Goal: Information Seeking & Learning: Learn about a topic

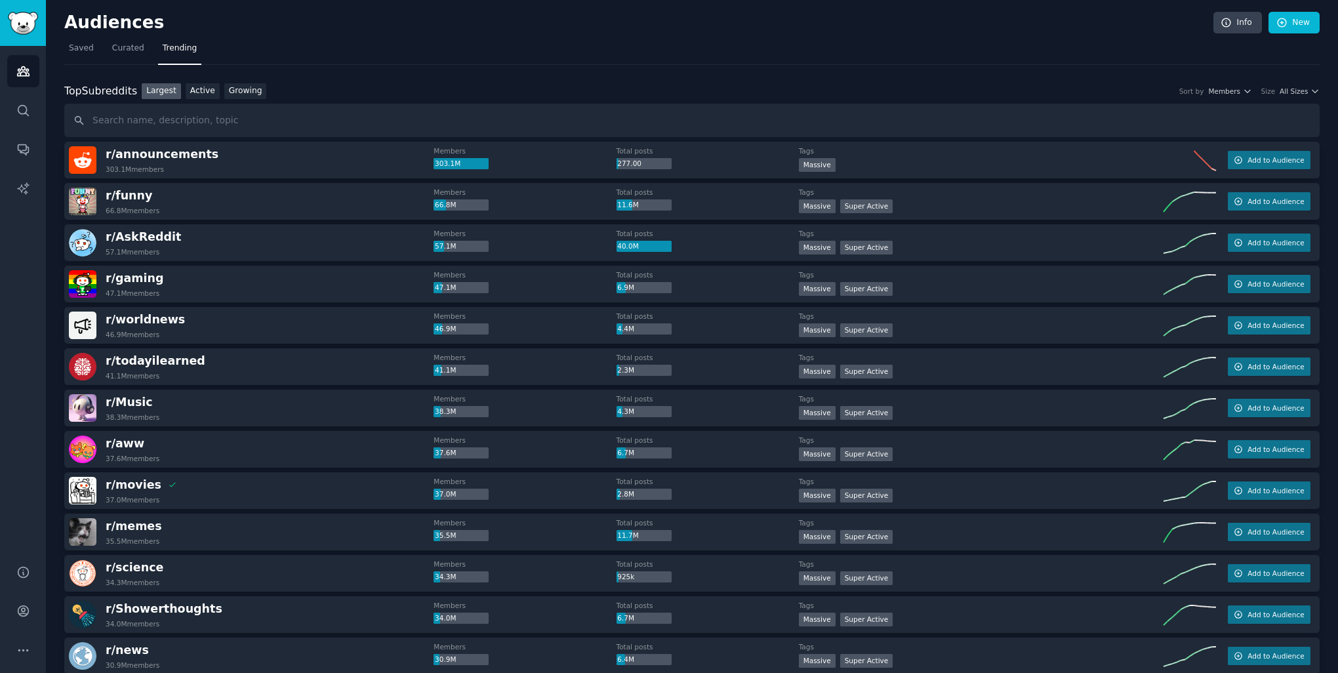
click at [224, 87] on link "Growing" at bounding box center [245, 91] width 43 height 16
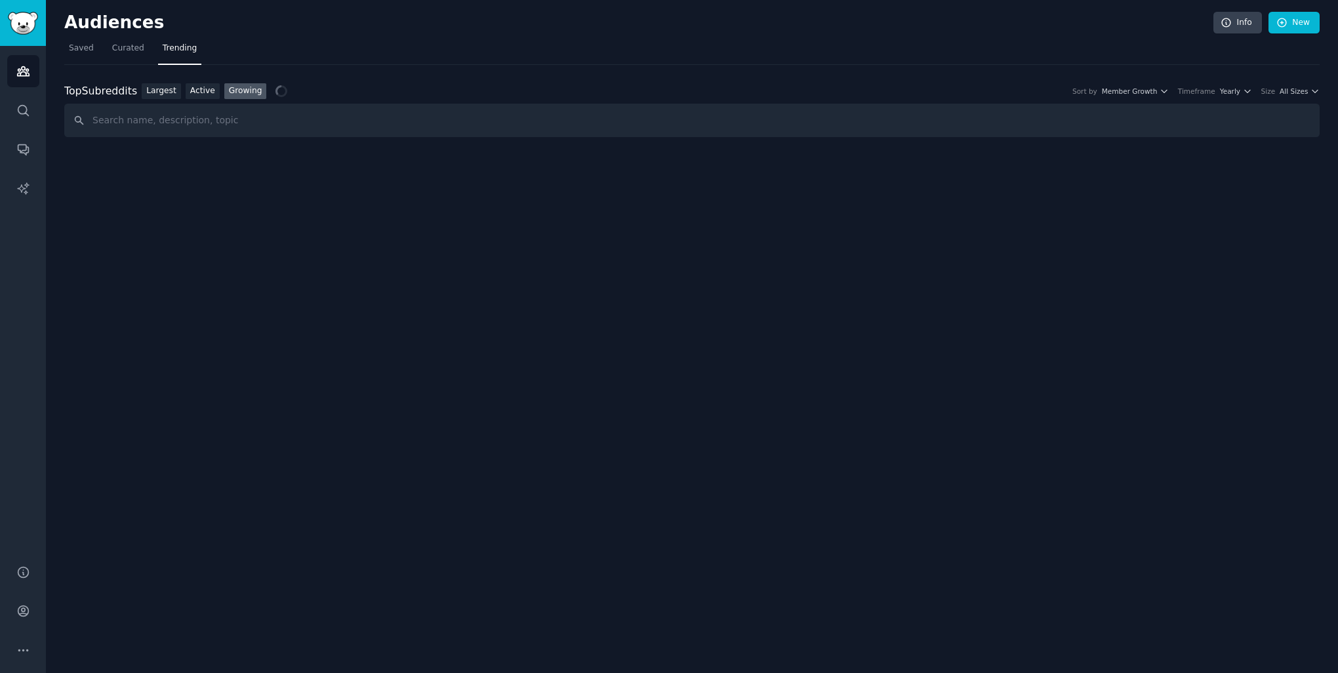
click at [414, 75] on div "Top Subreddits Top Subreddits Largest Active Growing Sort by Member Growth Time…" at bounding box center [691, 101] width 1255 height 73
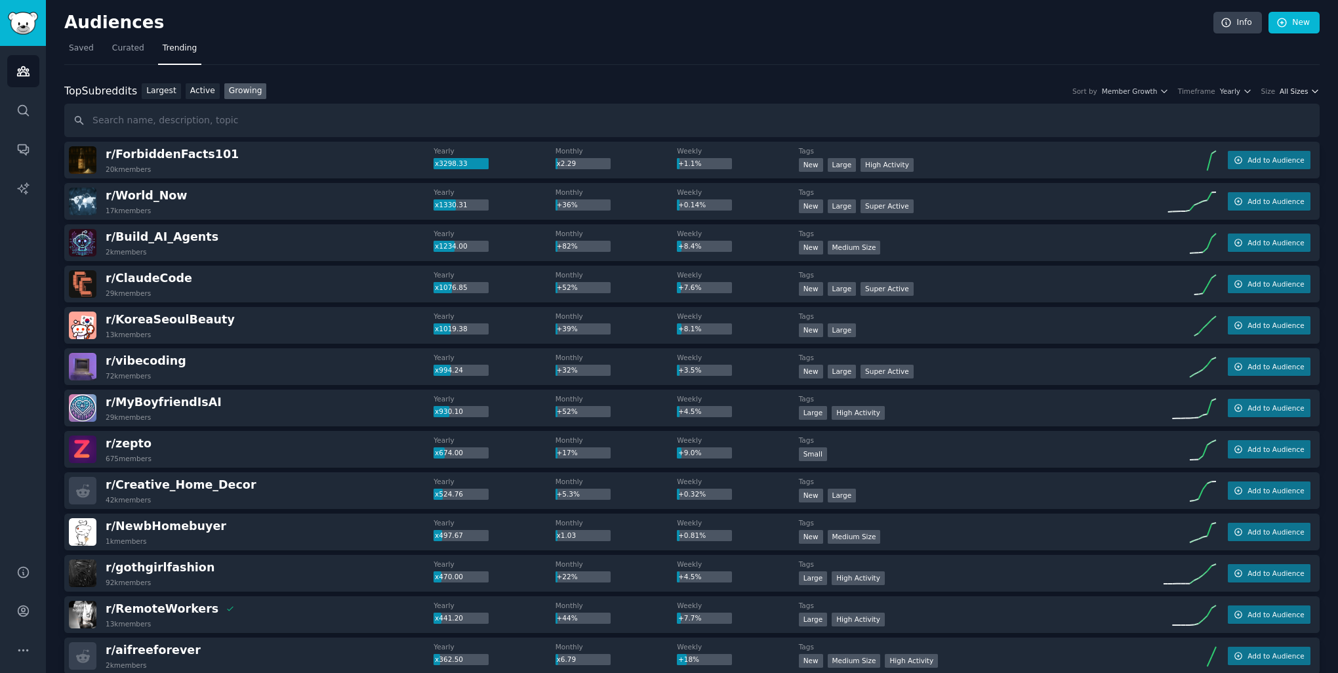
click at [1310, 89] on icon "button" at bounding box center [1314, 91] width 9 height 9
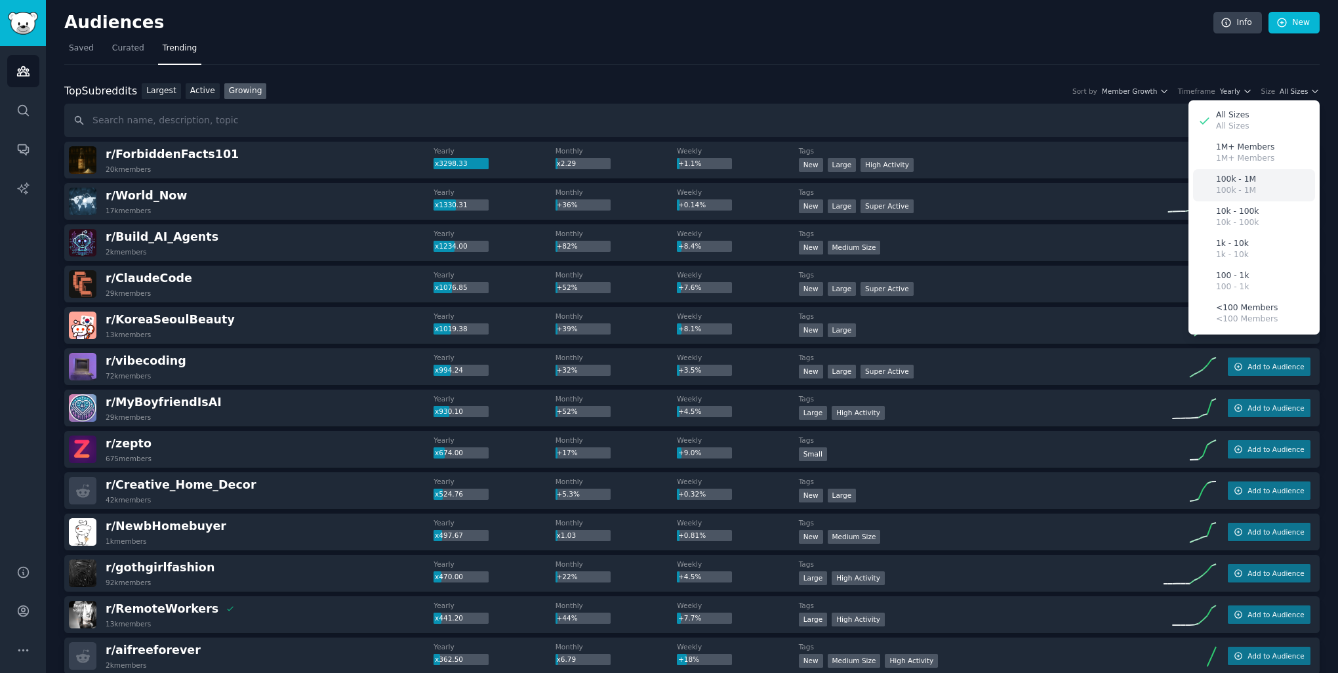
click at [1255, 188] on div "100k - 1M 100k - 1M" at bounding box center [1254, 185] width 122 height 32
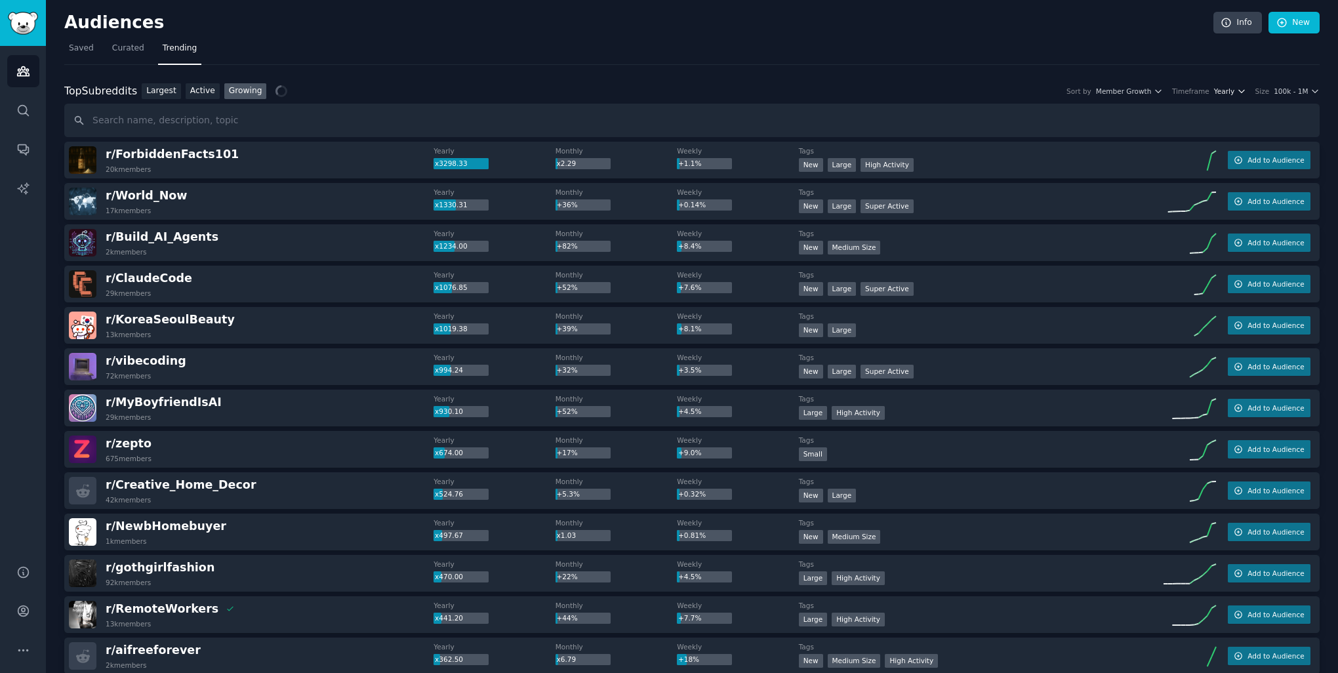
click at [1228, 91] on span "Yearly" at bounding box center [1224, 91] width 20 height 9
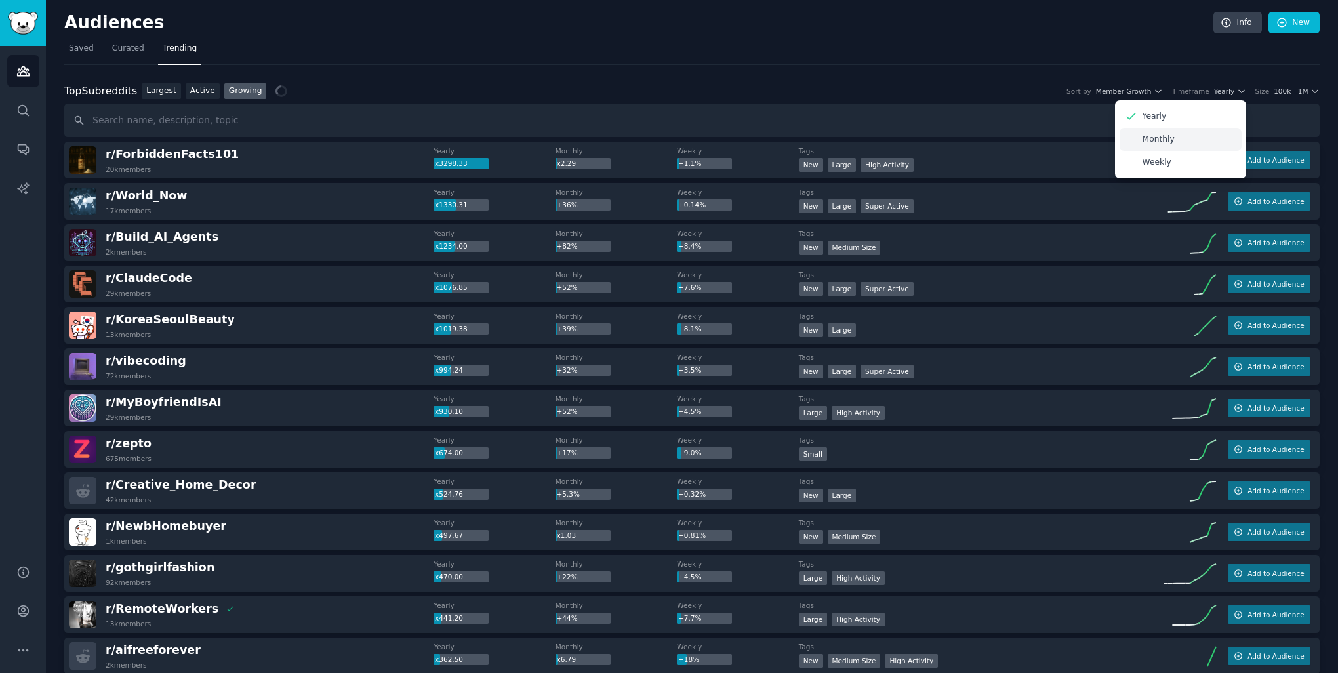
click at [1178, 138] on div "Monthly" at bounding box center [1180, 139] width 122 height 23
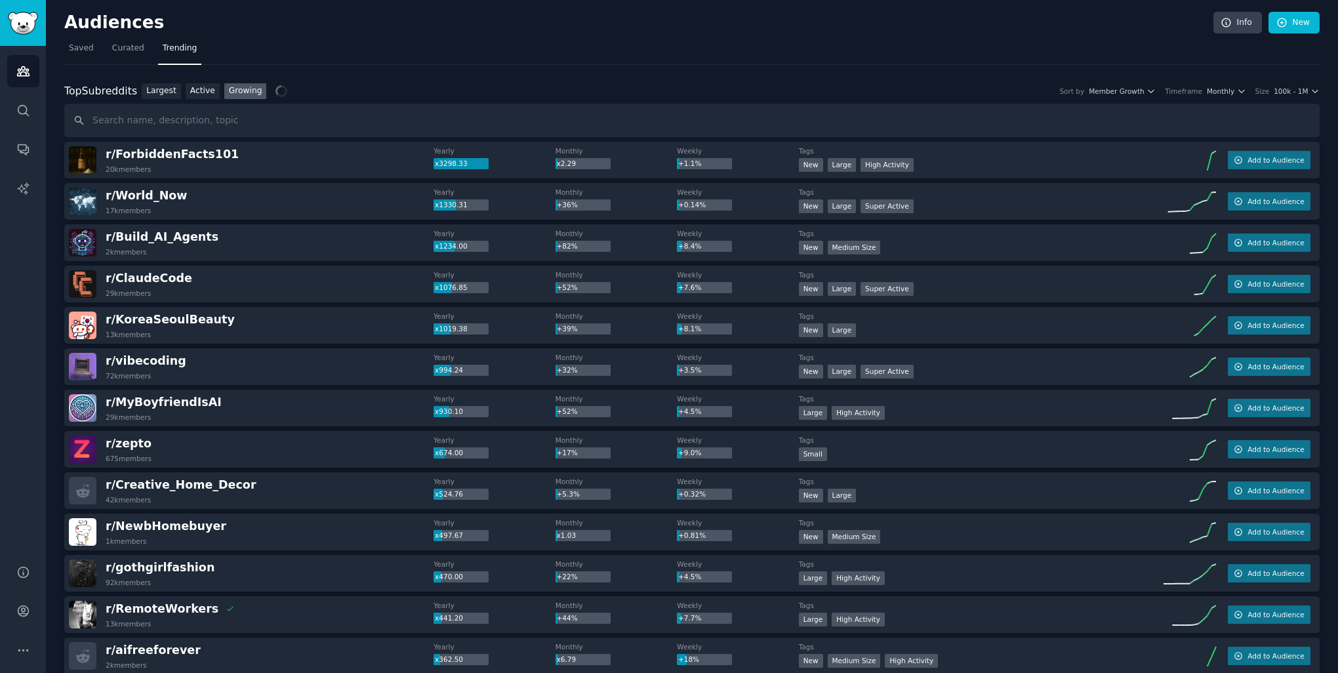
click at [738, 49] on nav "Saved Curated Trending" at bounding box center [691, 51] width 1255 height 27
click at [885, 57] on nav "Saved Curated Trending" at bounding box center [691, 51] width 1255 height 27
